Goal: Task Accomplishment & Management: Manage account settings

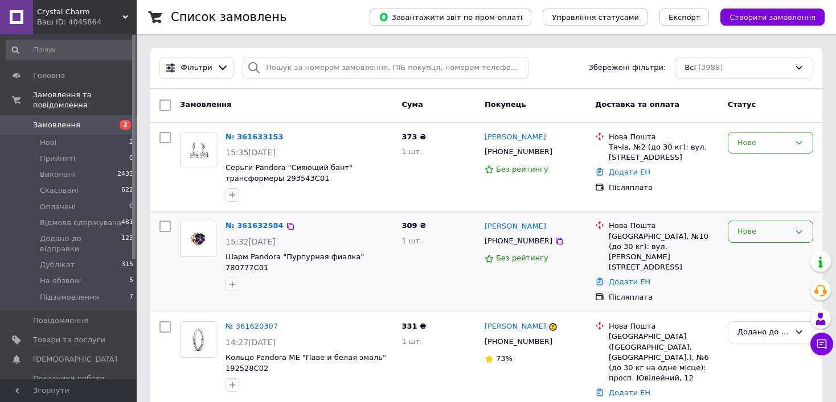
click at [744, 226] on div "Нове" at bounding box center [763, 232] width 52 height 12
click at [753, 306] on li "На обзвоні" at bounding box center [770, 308] width 84 height 21
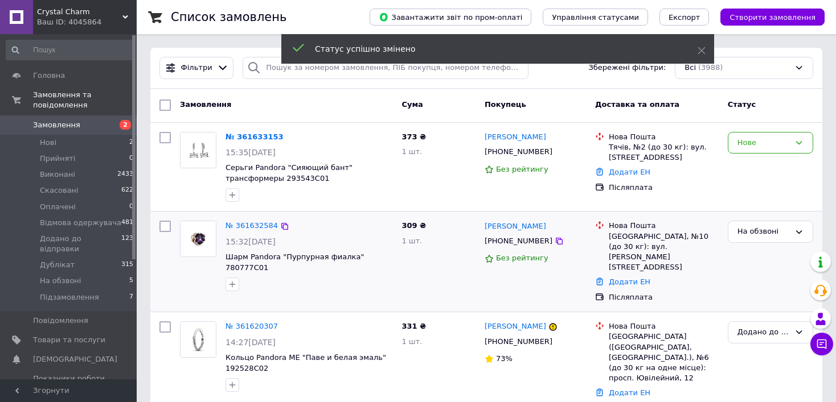
click at [749, 137] on div "Нове" at bounding box center [763, 143] width 52 height 12
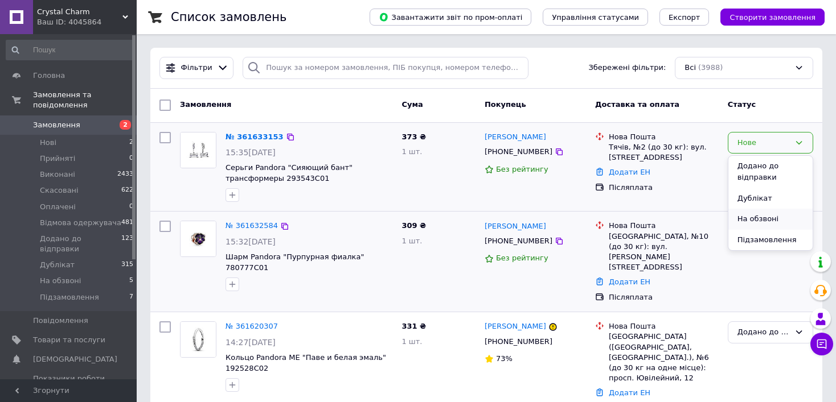
click at [762, 220] on li "На обзвоні" at bounding box center [770, 219] width 84 height 21
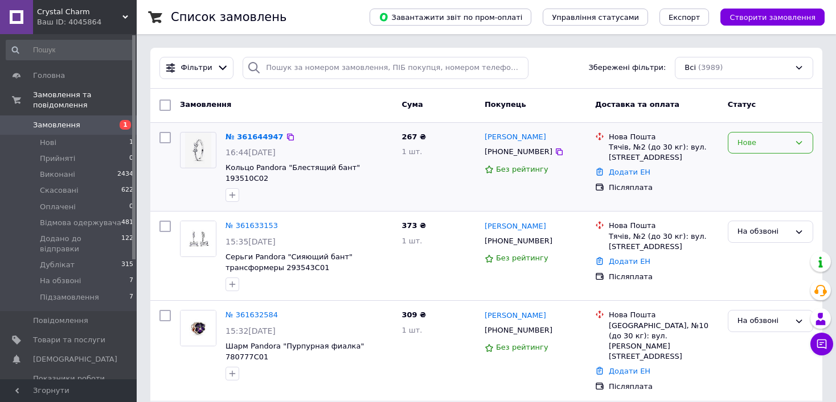
click at [771, 147] on div "Нове" at bounding box center [763, 143] width 52 height 12
click at [758, 216] on li "На обзвоні" at bounding box center [770, 219] width 84 height 21
click at [758, 226] on div "На обзвоні" at bounding box center [763, 232] width 52 height 12
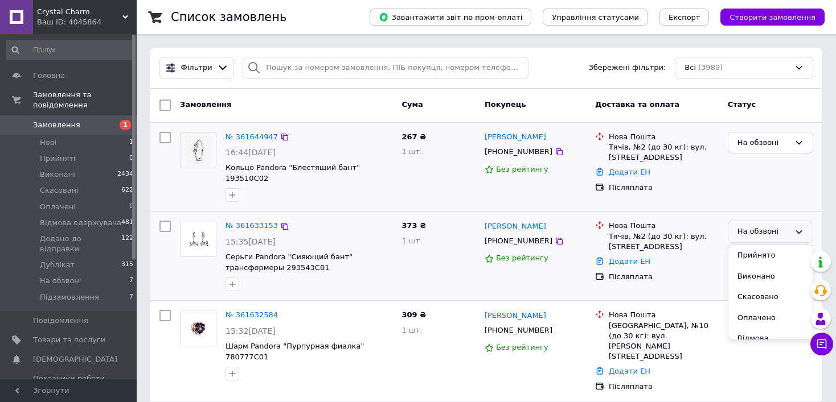
click at [758, 226] on div "На обзвоні" at bounding box center [763, 232] width 52 height 12
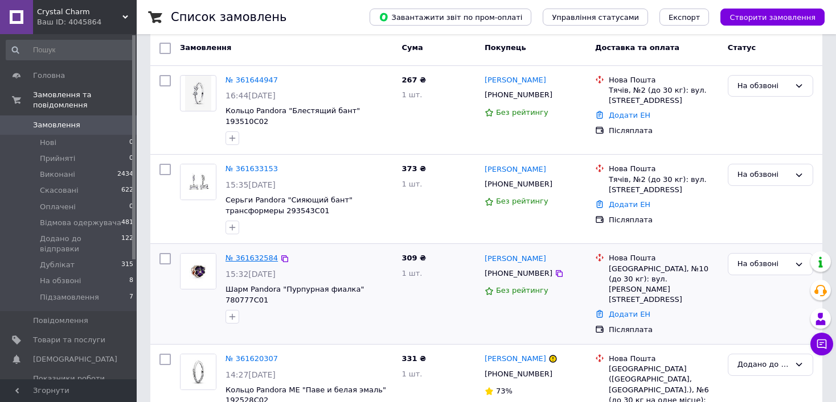
click at [237, 254] on link "№ 361632584" at bounding box center [251, 258] width 52 height 9
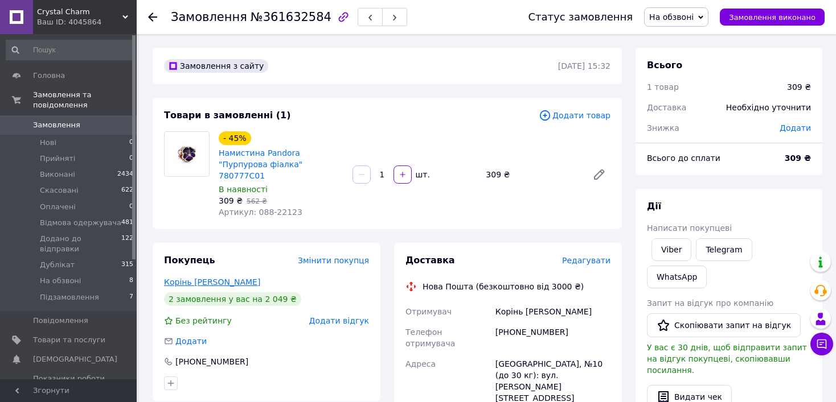
click at [203, 278] on link "Корінь [PERSON_NAME]" at bounding box center [212, 282] width 96 height 9
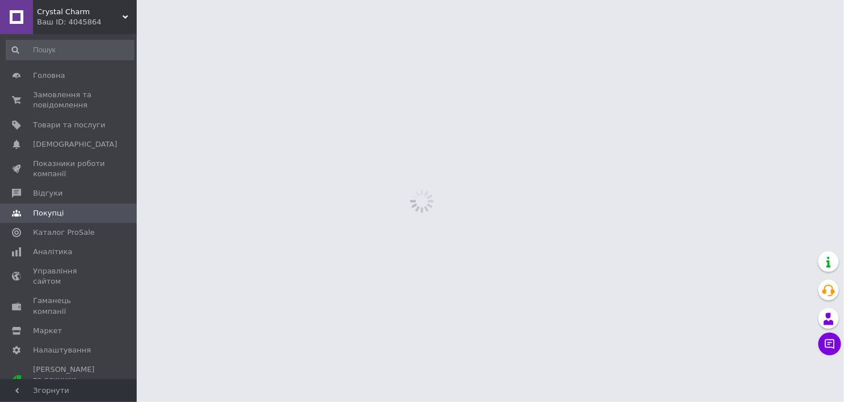
click at [203, 0] on html "Crystal Charm Ваш ID: 4045864 Сайт Crystal Charm Кабінет покупця Перевірити ста…" at bounding box center [422, 0] width 844 height 0
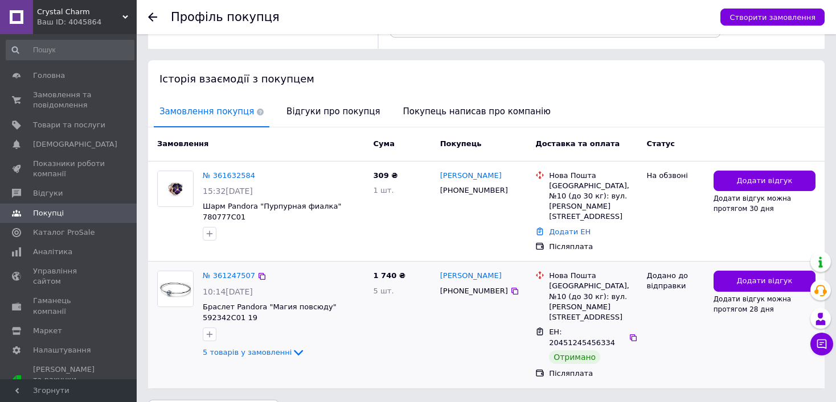
scroll to position [199, 0]
click at [152, 20] on use at bounding box center [152, 17] width 9 height 9
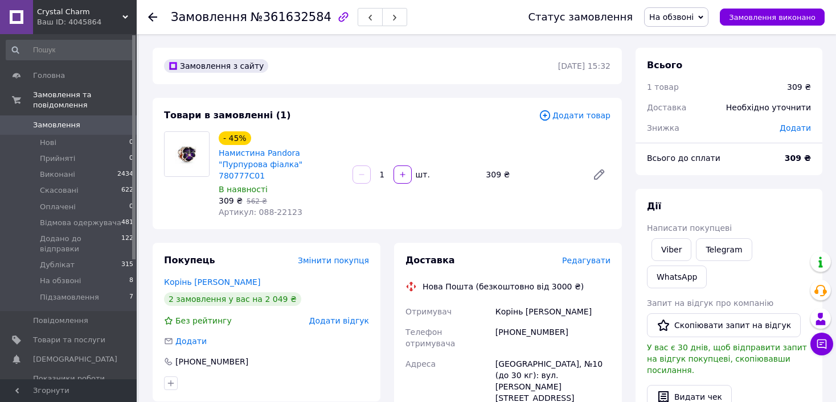
drag, startPoint x: 251, startPoint y: 203, endPoint x: 293, endPoint y: 201, distance: 42.2
click at [293, 207] on div "Артикул: 088-22123" at bounding box center [281, 212] width 125 height 11
drag, startPoint x: 293, startPoint y: 201, endPoint x: 253, endPoint y: 203, distance: 40.5
click at [253, 207] on div "Артикул: 088-22123" at bounding box center [281, 212] width 125 height 11
copy span "088-22123"
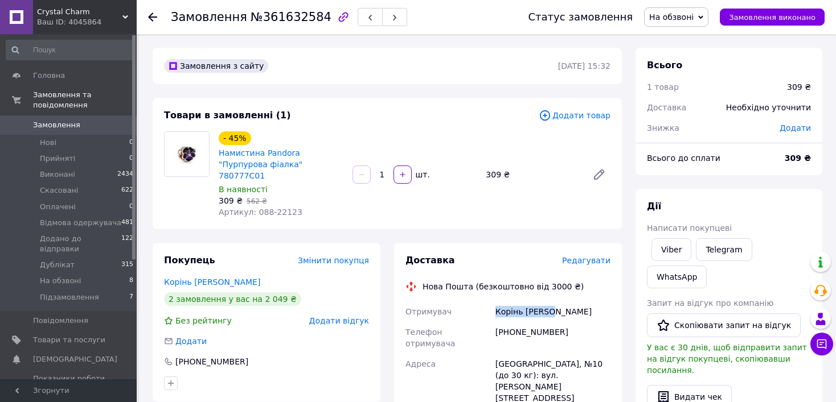
drag, startPoint x: 484, startPoint y: 301, endPoint x: 553, endPoint y: 305, distance: 68.5
copy div "Отримувач Корінь Тетяна"
click at [532, 322] on div "[PHONE_NUMBER]" at bounding box center [553, 338] width 120 height 32
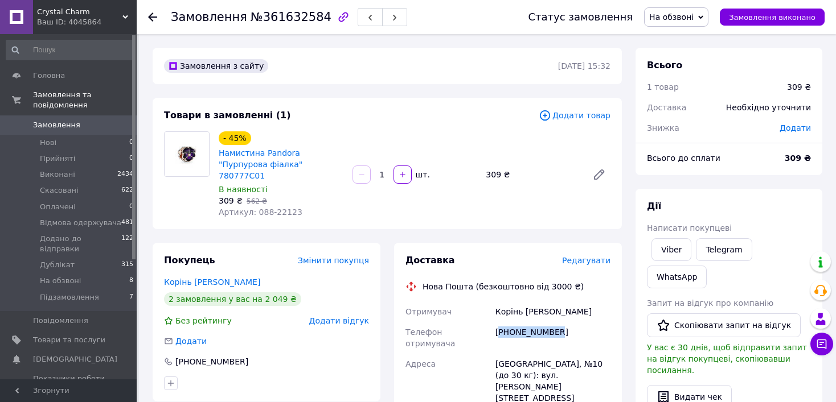
copy div "380994521203"
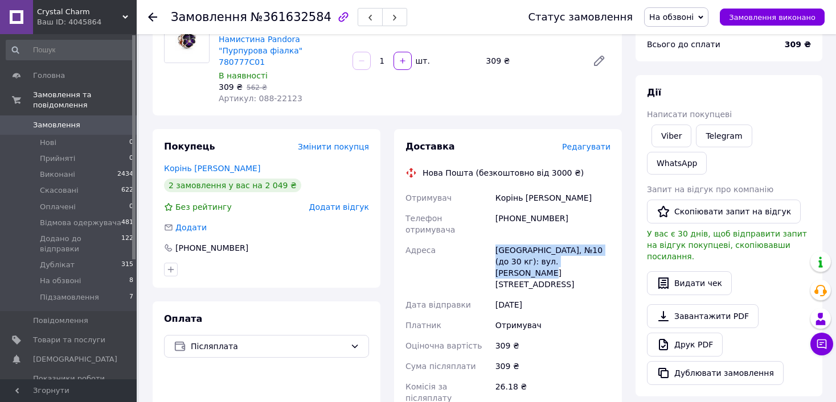
drag, startPoint x: 494, startPoint y: 225, endPoint x: 584, endPoint y: 241, distance: 90.9
click at [584, 241] on div "[GEOGRAPHIC_DATA], №10 (до 30 кг): вул. [PERSON_NAME][STREET_ADDRESS]" at bounding box center [553, 267] width 120 height 55
copy div "[GEOGRAPHIC_DATA], №10 (до 30 кг): вул. [PERSON_NAME][STREET_ADDRESS]"
click at [284, 18] on span "№361632584" at bounding box center [290, 17] width 81 height 14
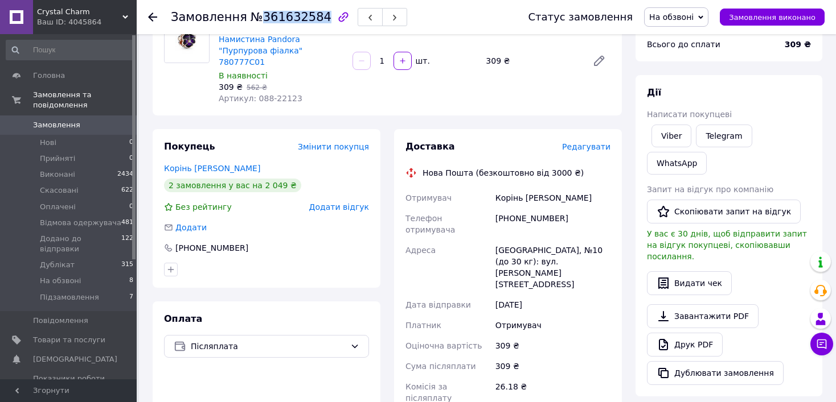
click at [283, 18] on span "№361632584" at bounding box center [290, 17] width 81 height 14
copy span "361632584"
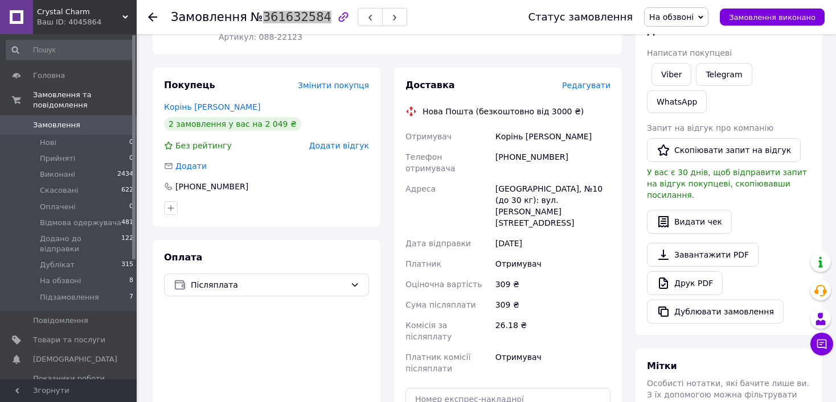
scroll to position [0, 0]
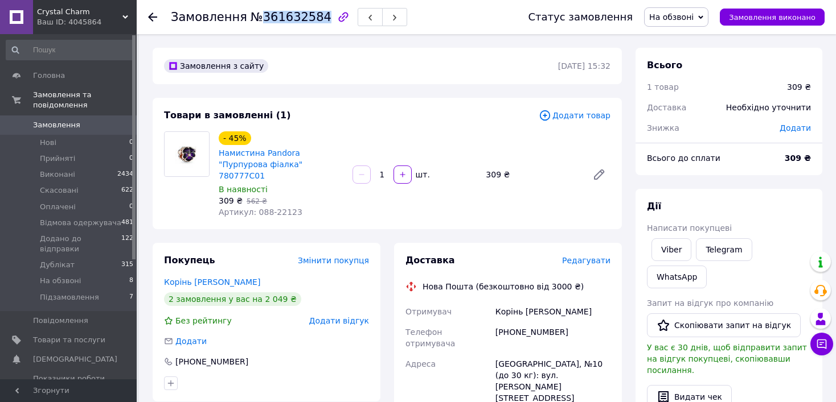
click at [678, 18] on span "На обзвоні" at bounding box center [671, 17] width 44 height 9
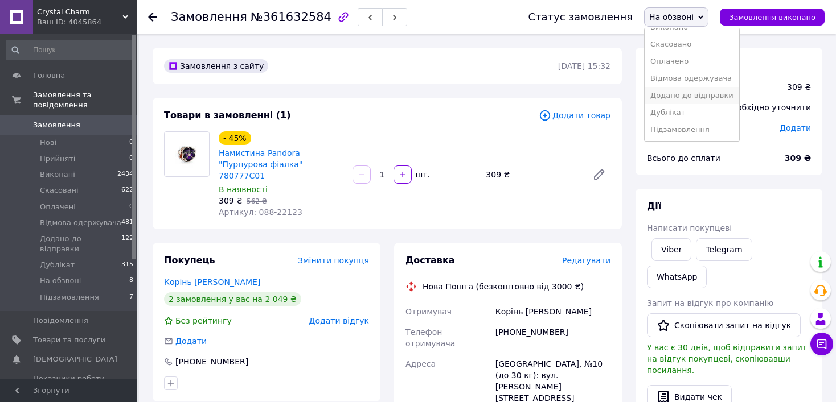
click at [708, 93] on li "Додано до відправки" at bounding box center [691, 95] width 95 height 17
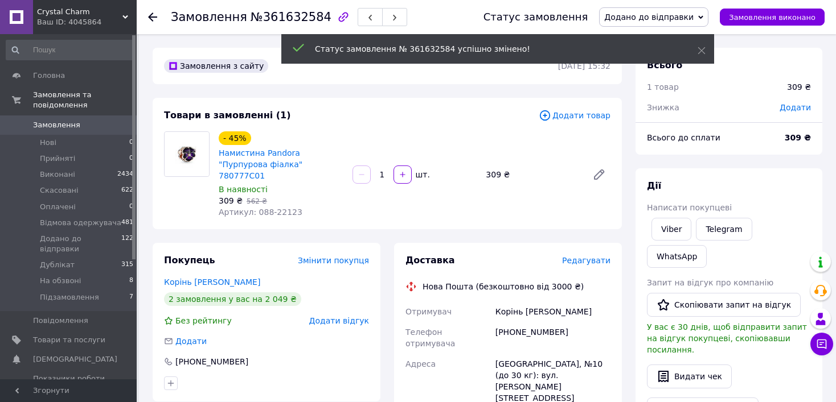
click at [151, 18] on use at bounding box center [152, 17] width 9 height 9
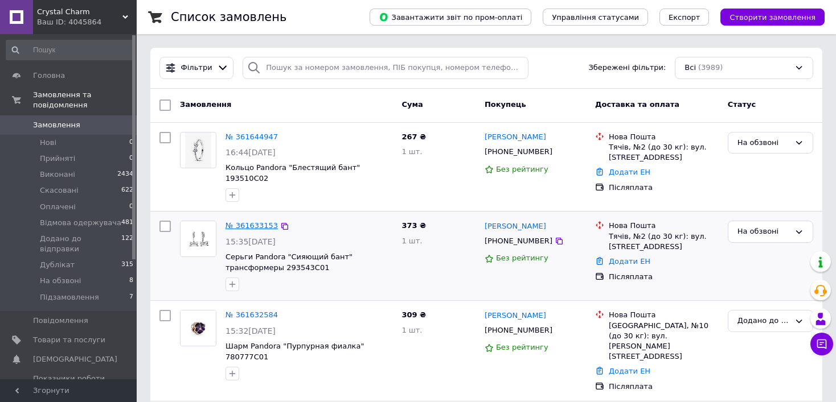
click at [258, 221] on link "№ 361633153" at bounding box center [251, 225] width 52 height 9
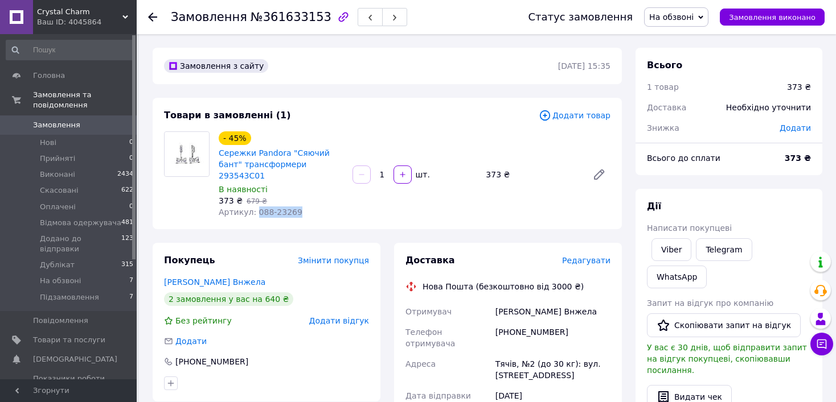
drag, startPoint x: 253, startPoint y: 198, endPoint x: 304, endPoint y: 206, distance: 51.2
click at [304, 207] on div "Артикул: 088-23269" at bounding box center [281, 212] width 125 height 11
copy span "088-23269"
click at [148, 16] on use at bounding box center [152, 17] width 9 height 9
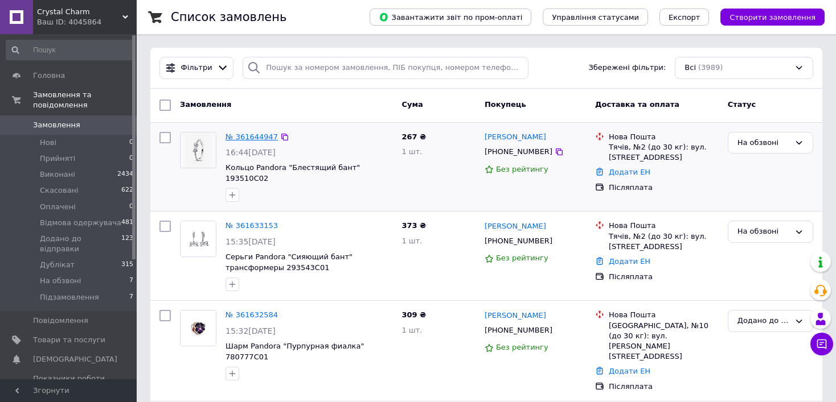
click at [260, 135] on link "№ 361644947" at bounding box center [251, 137] width 52 height 9
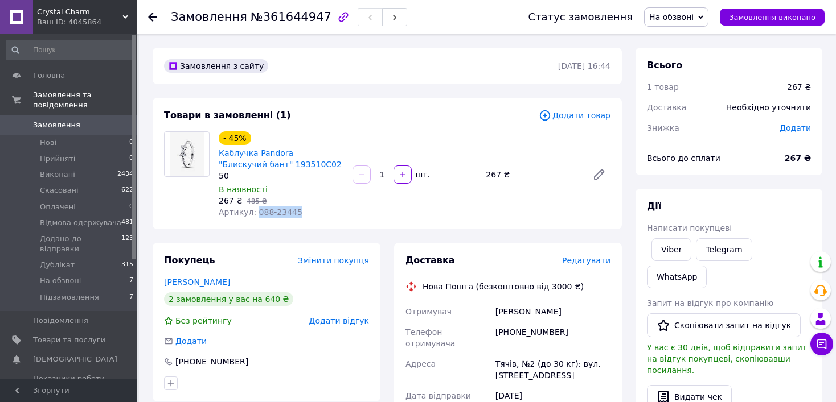
drag, startPoint x: 252, startPoint y: 215, endPoint x: 293, endPoint y: 218, distance: 41.1
click at [293, 218] on div "Артикул: 088-23445" at bounding box center [281, 212] width 125 height 11
copy span "088-23445"
drag, startPoint x: 483, startPoint y: 351, endPoint x: 568, endPoint y: 360, distance: 85.4
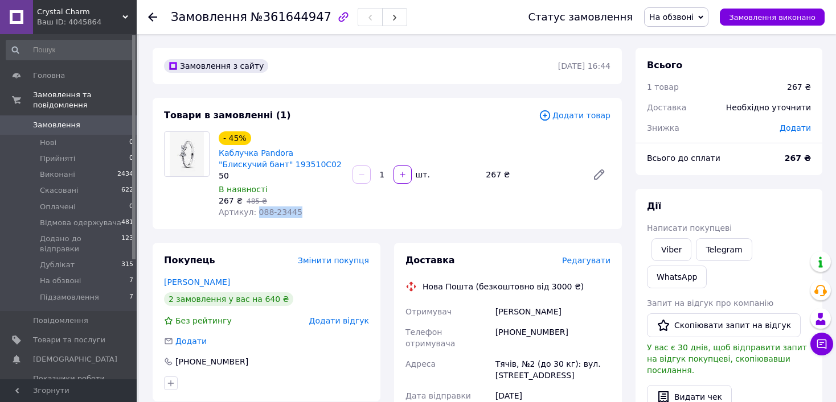
copy div "Адреса Тячів, №2 (до 30 кг): вул. Незалежності, 6а/4"
drag, startPoint x: 484, startPoint y: 314, endPoint x: 571, endPoint y: 314, distance: 86.5
copy div "Отримувач Танчинець Анжела"
click at [523, 330] on div "[PHONE_NUMBER]" at bounding box center [553, 338] width 120 height 32
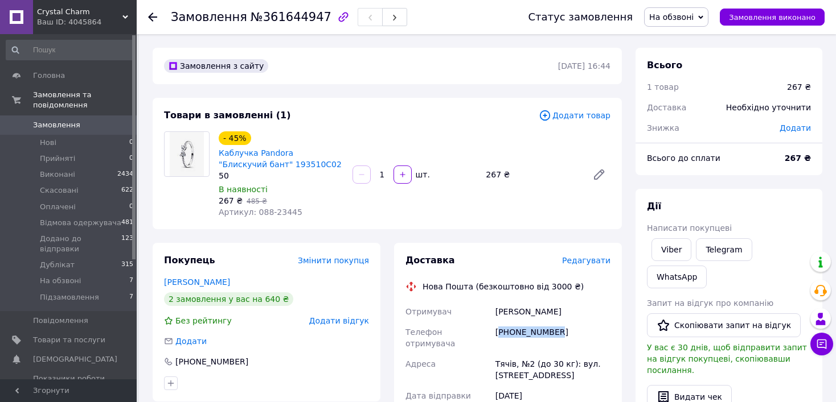
click at [523, 330] on div "[PHONE_NUMBER]" at bounding box center [553, 338] width 120 height 32
copy div "380686154511"
click at [268, 17] on span "№361644947" at bounding box center [290, 17] width 81 height 14
drag, startPoint x: 253, startPoint y: 212, endPoint x: 284, endPoint y: 206, distance: 31.4
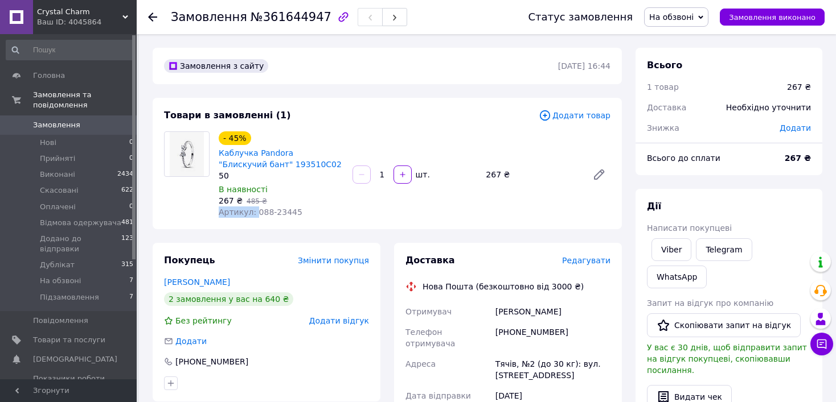
click at [284, 206] on div "- 45% Каблучка Pandora "Блискучий бант" 193510C02 50 В наявності 267 ₴   485 ₴ …" at bounding box center [281, 174] width 134 height 91
click at [348, 196] on div "- 45% Каблучка Pandora "Блискучий бант" 193510C02 50 В наявності 267 ₴   485 ₴ …" at bounding box center [414, 174] width 401 height 91
click at [150, 13] on icon at bounding box center [152, 17] width 9 height 9
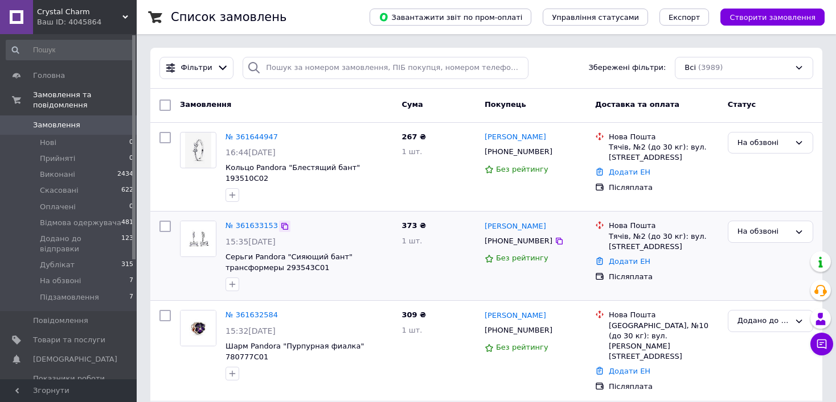
click at [281, 223] on icon at bounding box center [284, 226] width 7 height 7
click at [758, 226] on div "На обзвоні" at bounding box center [763, 232] width 52 height 12
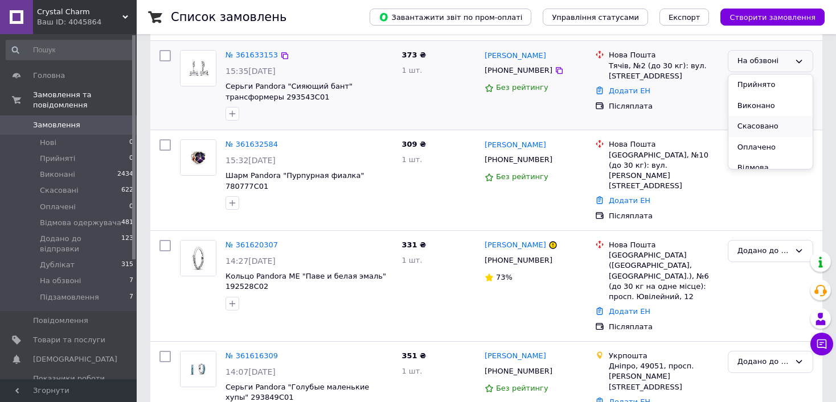
scroll to position [96, 0]
click at [755, 100] on li "Додано до відправки" at bounding box center [770, 111] width 84 height 32
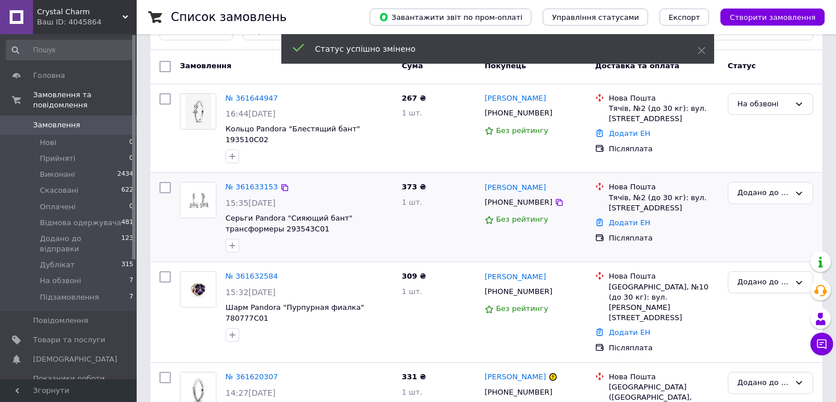
scroll to position [0, 0]
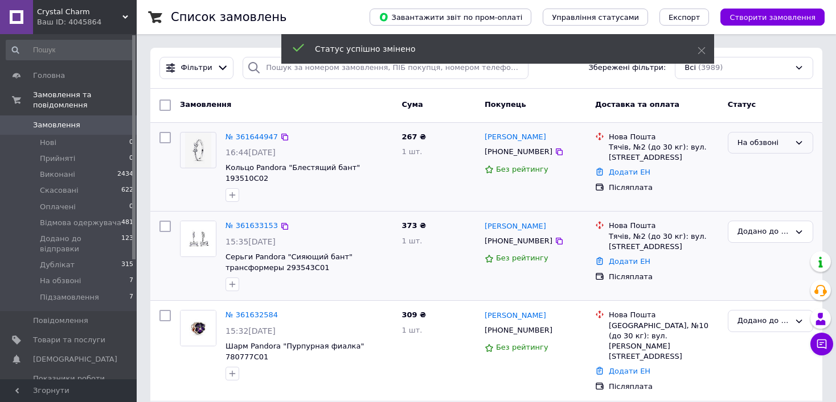
click at [760, 143] on div "На обзвоні" at bounding box center [763, 143] width 52 height 12
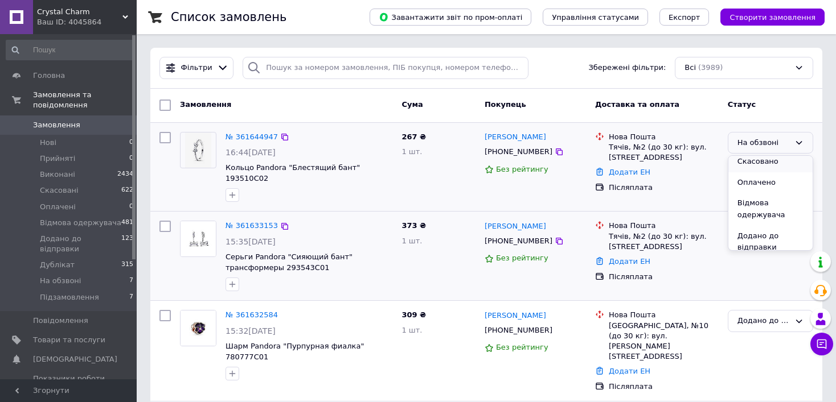
scroll to position [96, 0]
click at [759, 217] on li "Дублікат" at bounding box center [770, 219] width 84 height 21
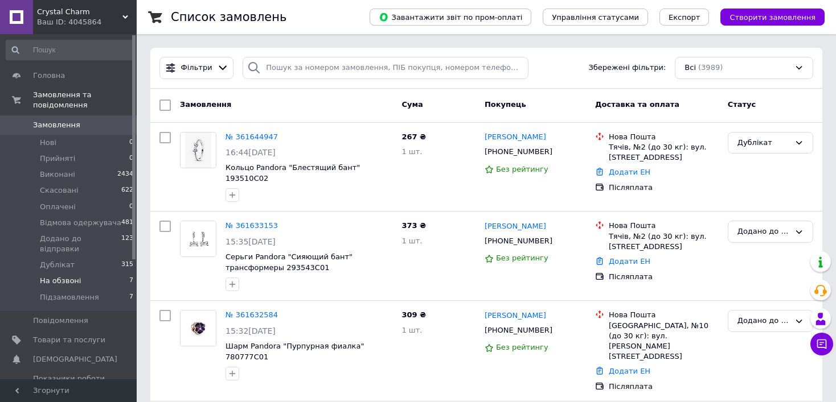
click at [52, 276] on span "На обзвоні" at bounding box center [60, 281] width 41 height 10
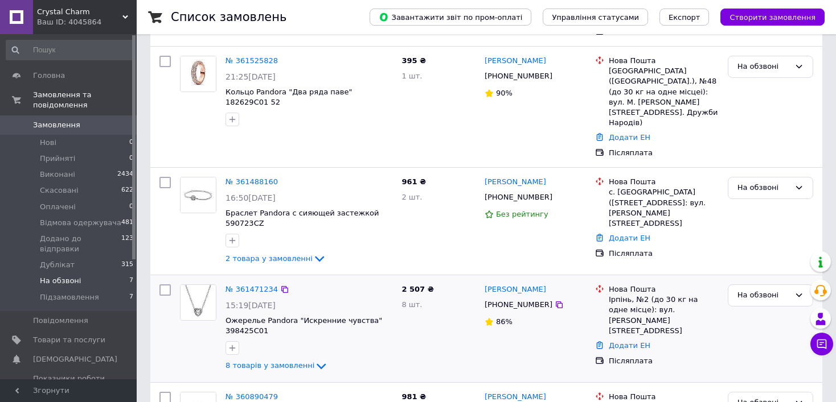
scroll to position [271, 0]
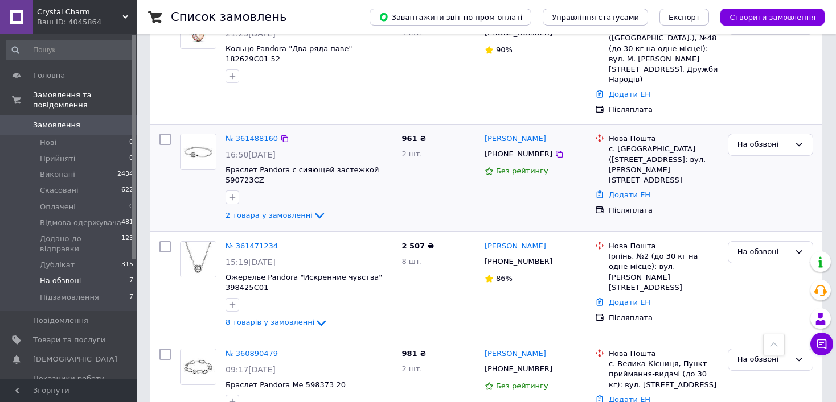
click at [254, 134] on link "№ 361488160" at bounding box center [251, 138] width 52 height 9
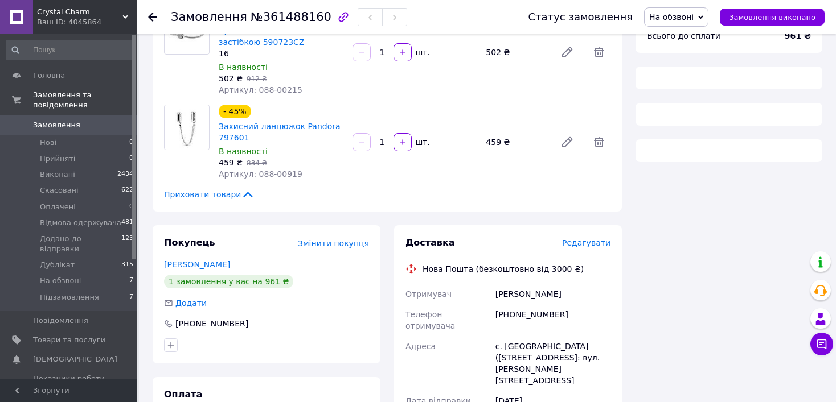
scroll to position [171, 0]
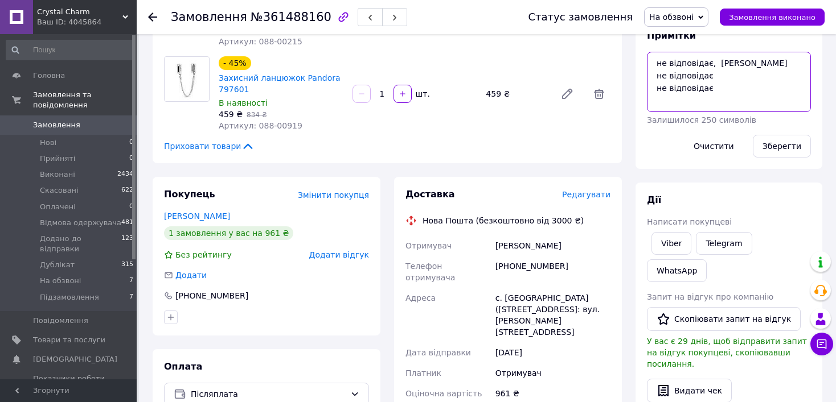
click at [709, 93] on textarea "не відповідає, вайбер не відповідає не відповідає" at bounding box center [729, 82] width 164 height 60
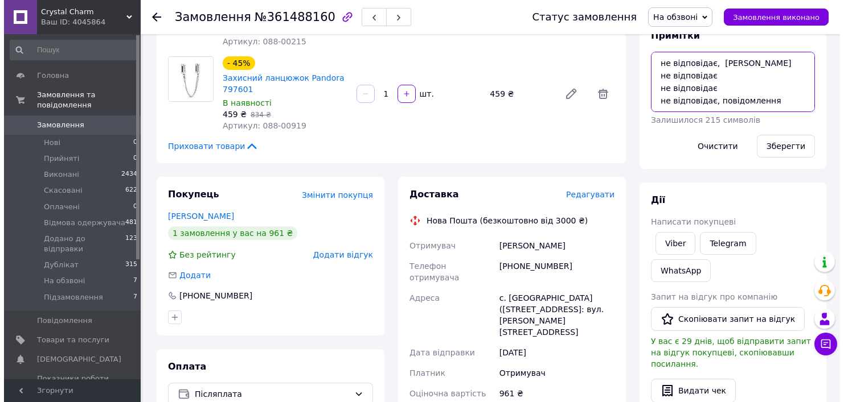
scroll to position [7, 0]
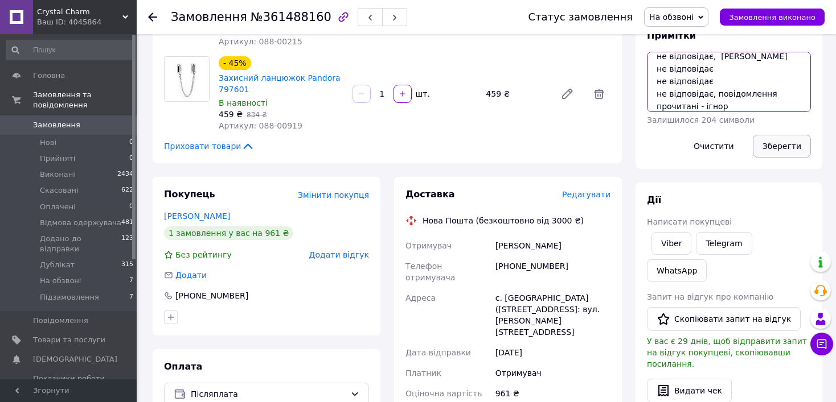
type textarea "не відповідає, вайбер не відповідає не відповідає не відповідає, повідомлення п…"
click at [763, 146] on button "Зберегти" at bounding box center [782, 146] width 58 height 23
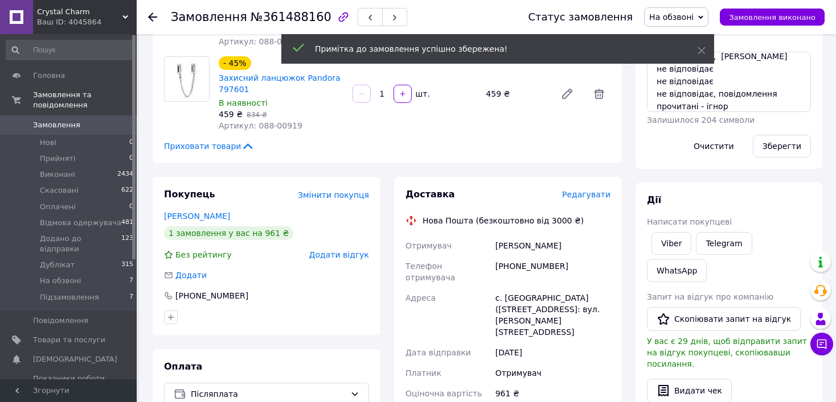
click at [667, 15] on span "На обзвоні" at bounding box center [671, 17] width 44 height 9
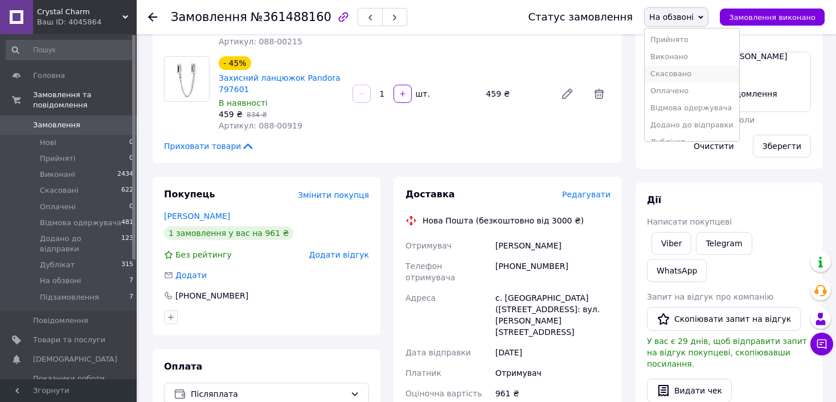
click at [680, 76] on li "Скасовано" at bounding box center [691, 73] width 95 height 17
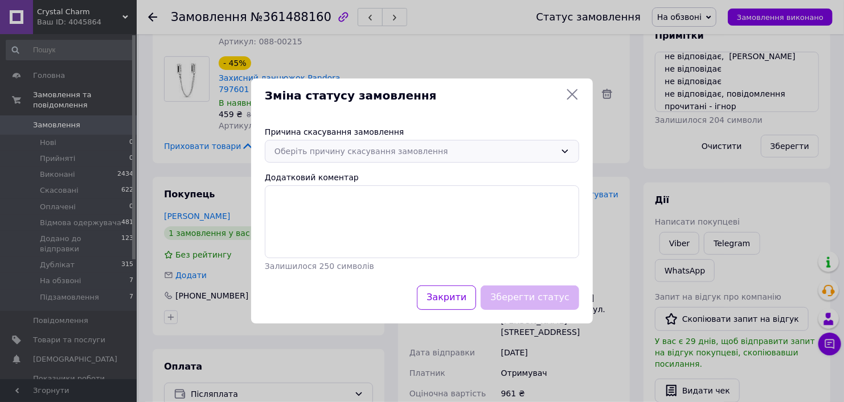
click at [402, 146] on div "Оберіть причину скасування замовлення" at bounding box center [414, 151] width 281 height 13
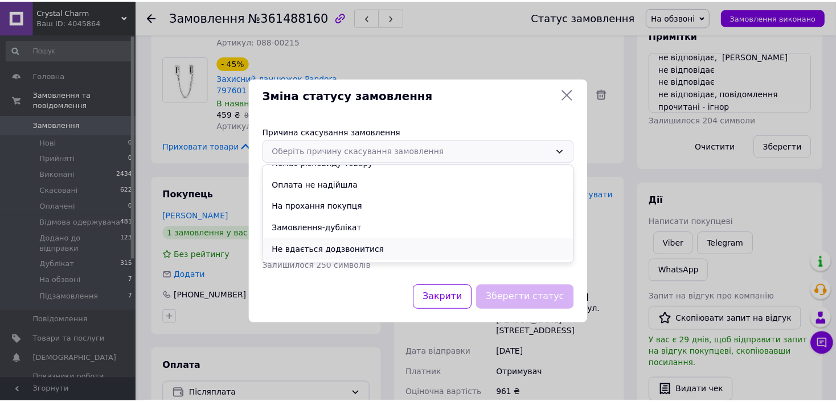
scroll to position [53, 0]
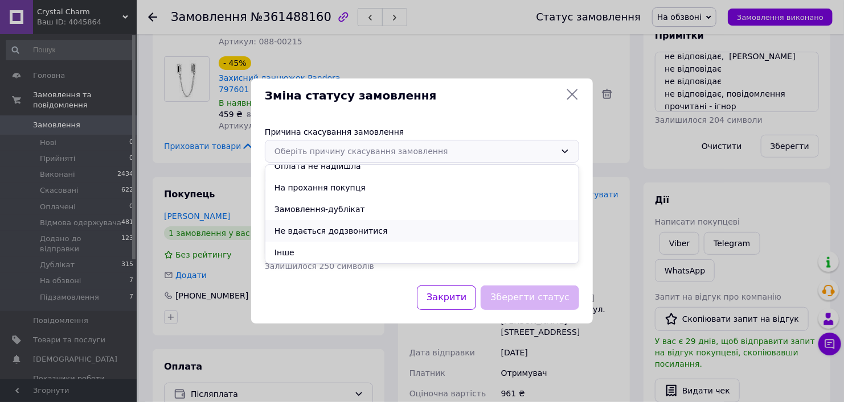
click at [321, 231] on li "Не вдається додзвонитися" at bounding box center [421, 231] width 313 height 22
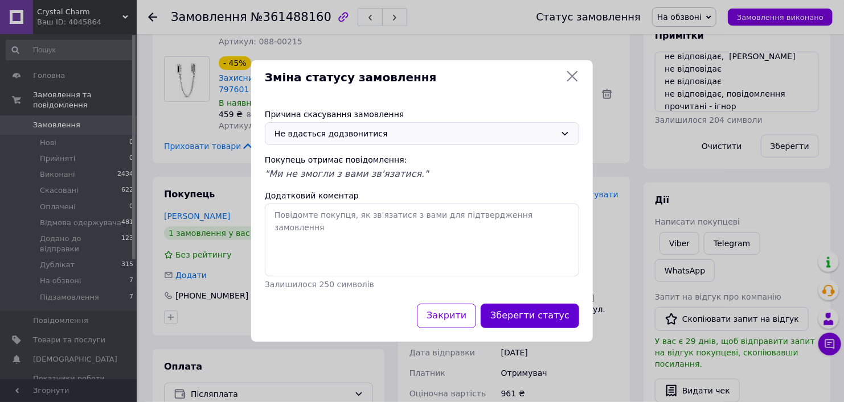
click at [535, 314] on button "Зберегти статус" at bounding box center [529, 316] width 98 height 24
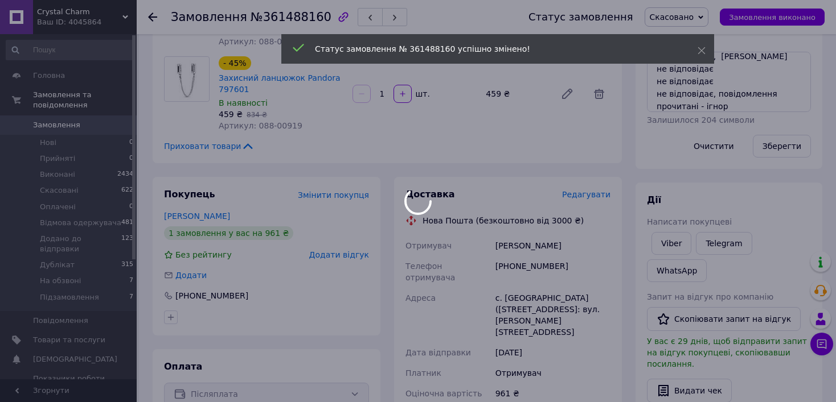
click at [154, 17] on div at bounding box center [418, 201] width 836 height 402
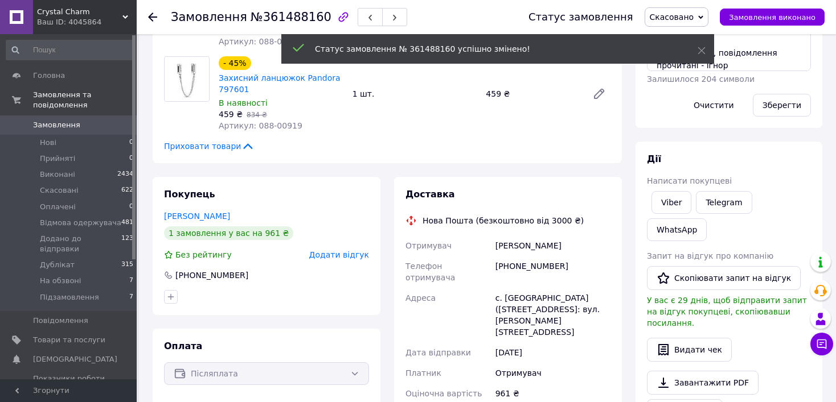
click at [150, 18] on use at bounding box center [152, 17] width 9 height 9
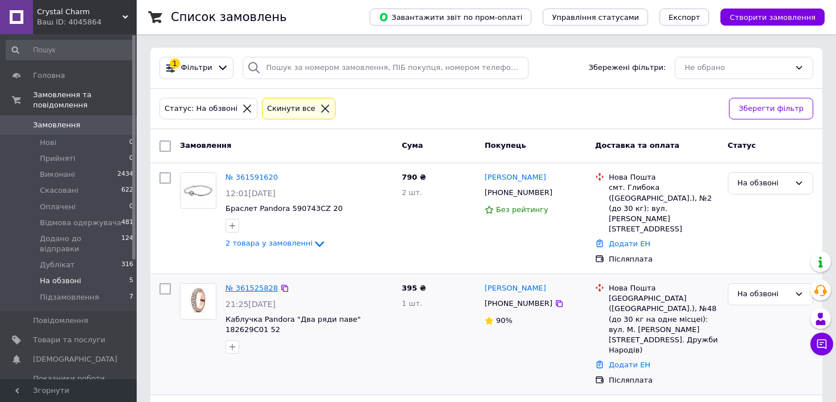
click at [241, 284] on link "№ 361525828" at bounding box center [251, 288] width 52 height 9
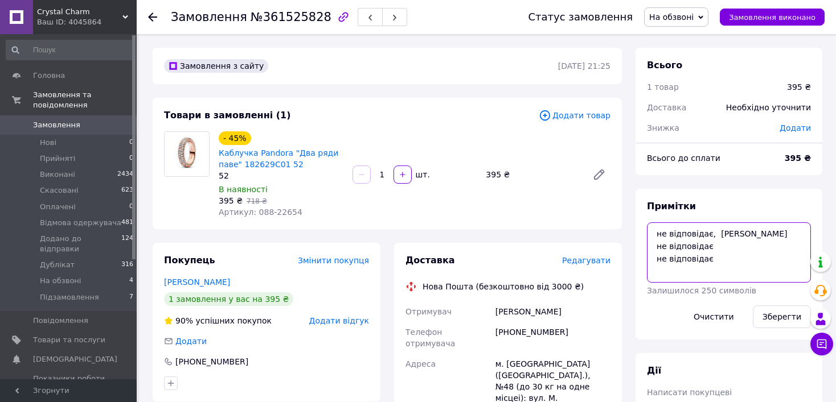
click at [729, 267] on textarea "не відповідає, вайбер не відповідає не відповідає" at bounding box center [729, 253] width 164 height 60
type textarea "не відповідає, вайбер не відповідає не відповідає не відповідає"
click at [774, 323] on button "Зберегти" at bounding box center [782, 317] width 58 height 23
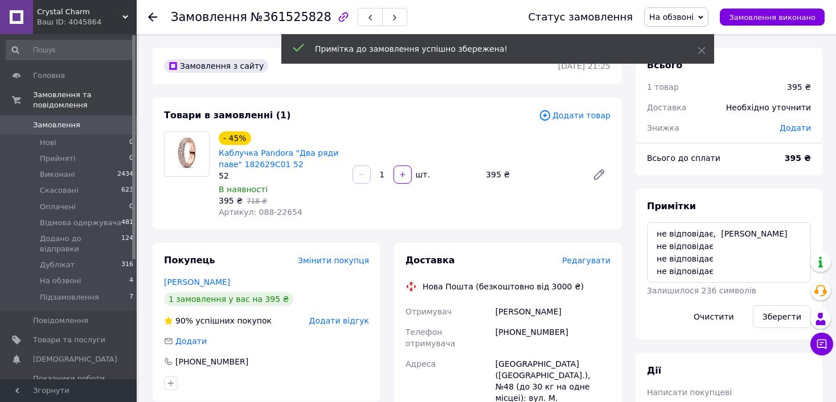
click at [151, 16] on use at bounding box center [152, 17] width 9 height 9
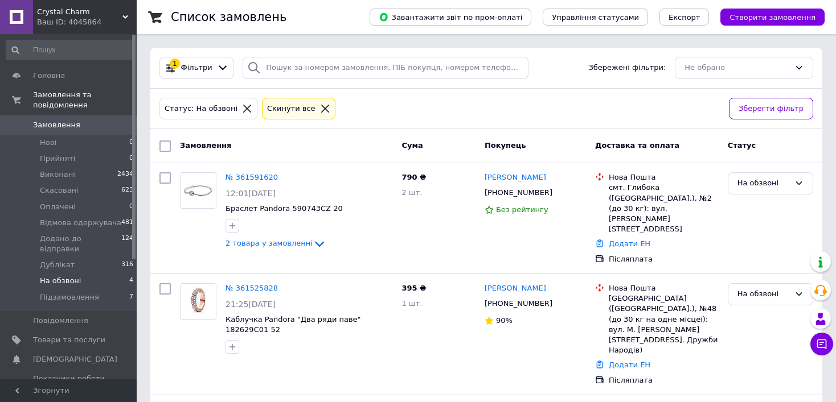
click at [242, 105] on icon at bounding box center [247, 109] width 10 height 10
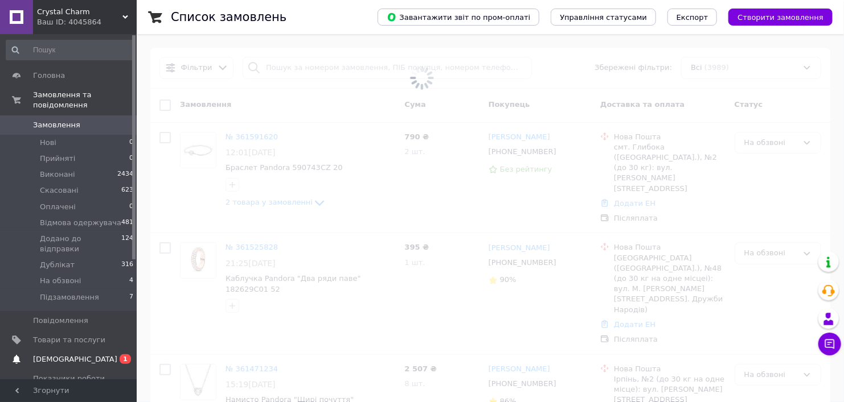
click at [56, 355] on span "[DEMOGRAPHIC_DATA]" at bounding box center [75, 360] width 84 height 10
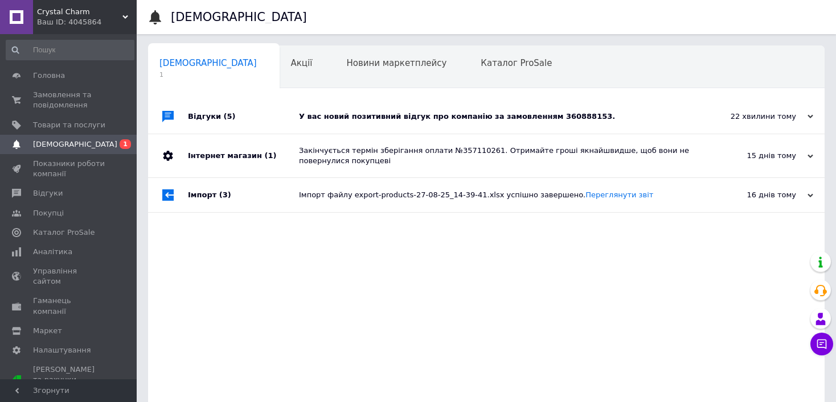
click at [447, 131] on div "У вас новий позитивний відгук про компанію за замовленням 360888153." at bounding box center [499, 117] width 400 height 34
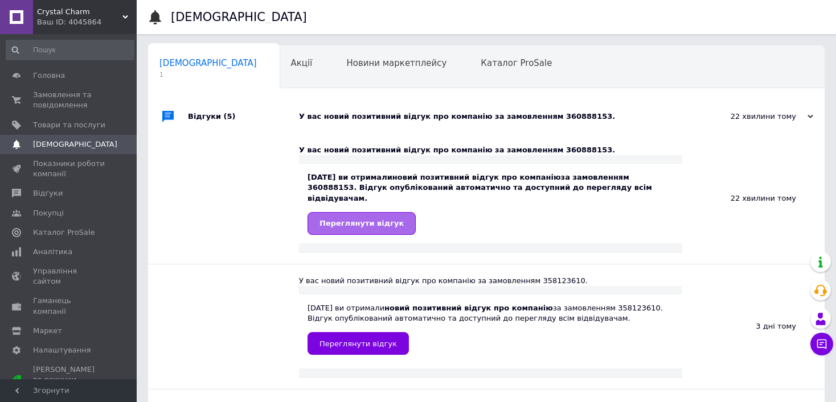
click at [380, 219] on span "Переглянути відгук" at bounding box center [361, 223] width 84 height 9
click at [44, 192] on span "Відгуки" at bounding box center [48, 193] width 30 height 10
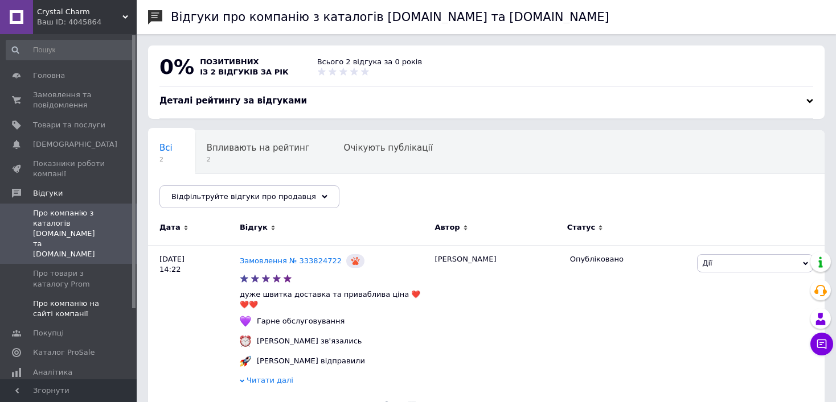
click at [66, 299] on span "Про компанію на сайті компанії" at bounding box center [69, 309] width 72 height 20
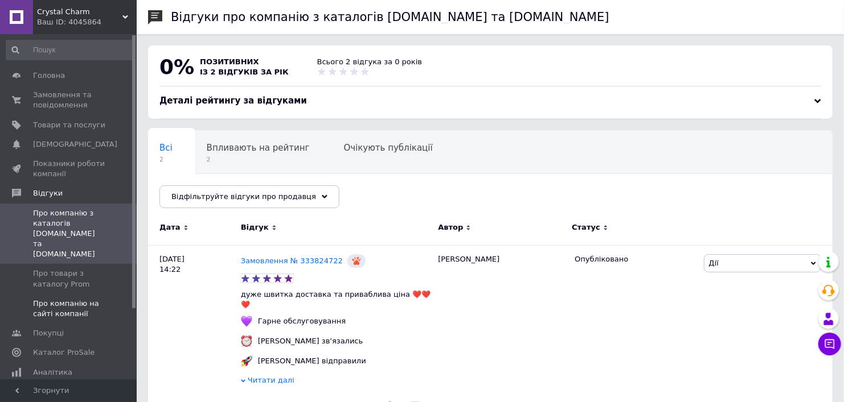
click at [66, 299] on span "Про компанію на сайті компанії" at bounding box center [69, 309] width 72 height 20
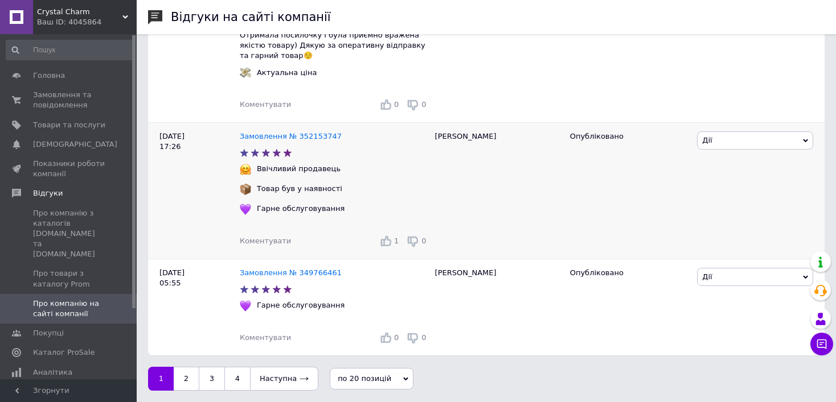
scroll to position [2380, 0]
click at [67, 98] on span "Замовлення та повідомлення" at bounding box center [69, 100] width 72 height 20
